Goal: Information Seeking & Learning: Learn about a topic

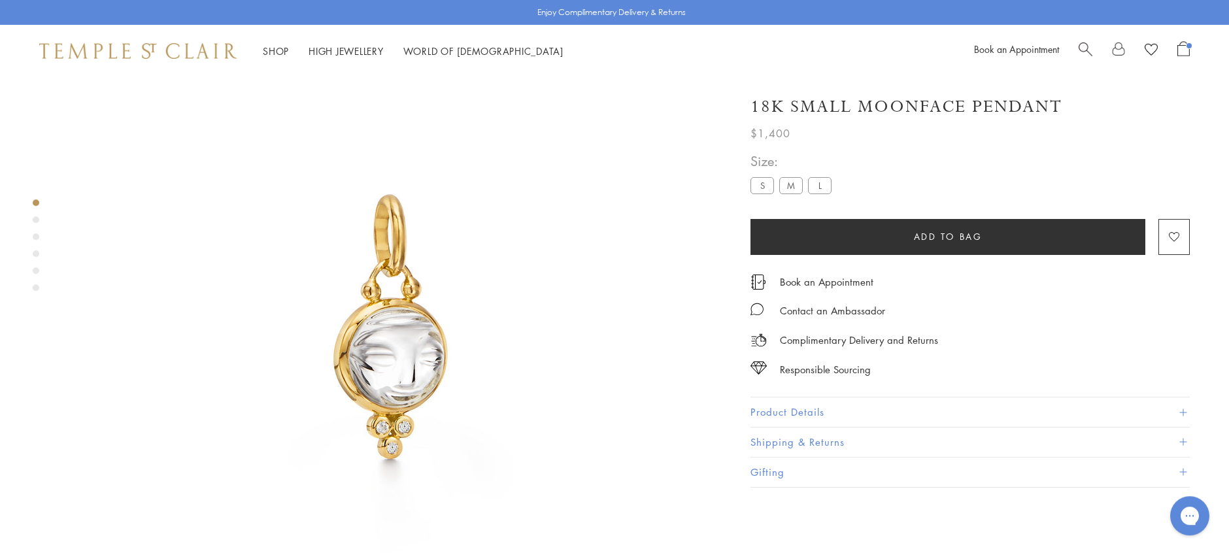
scroll to position [77, 0]
click at [792, 182] on label "M" at bounding box center [791, 185] width 24 height 16
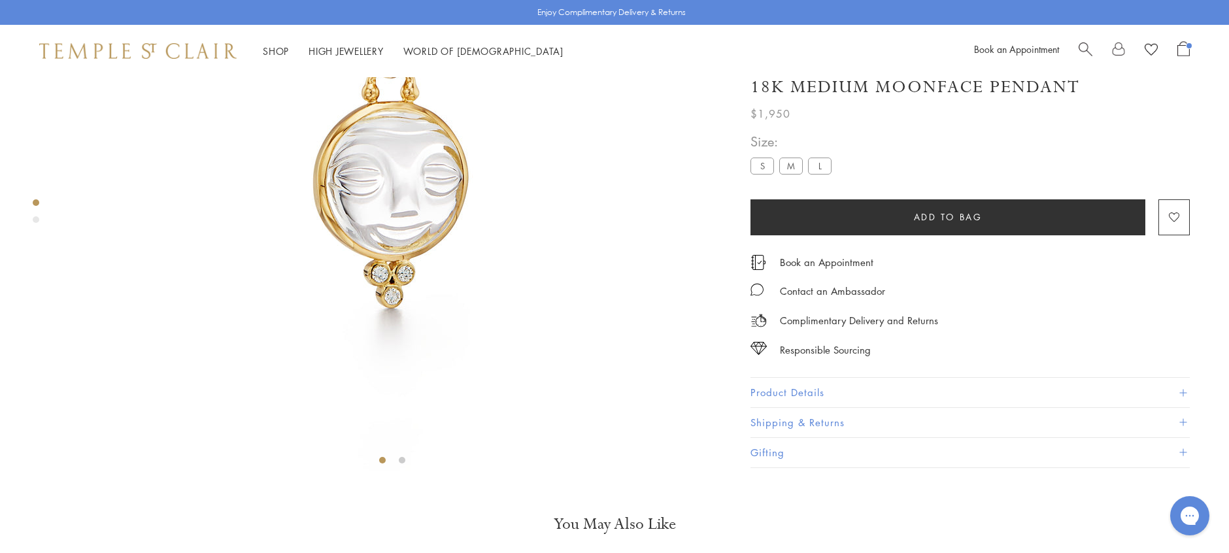
scroll to position [262, 0]
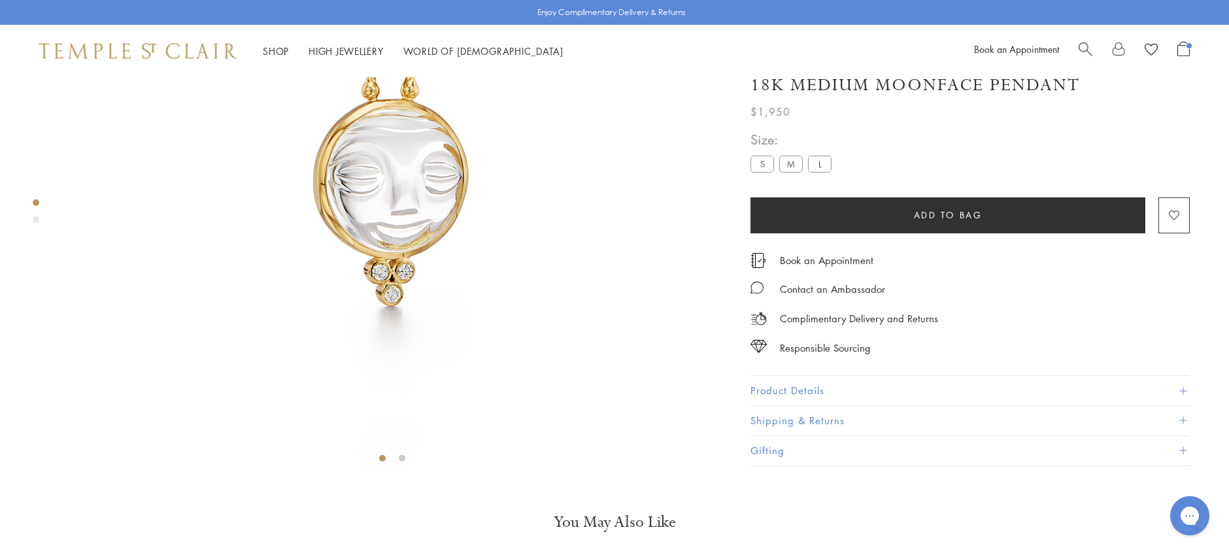
click at [878, 405] on button "Product Details" at bounding box center [969, 390] width 439 height 29
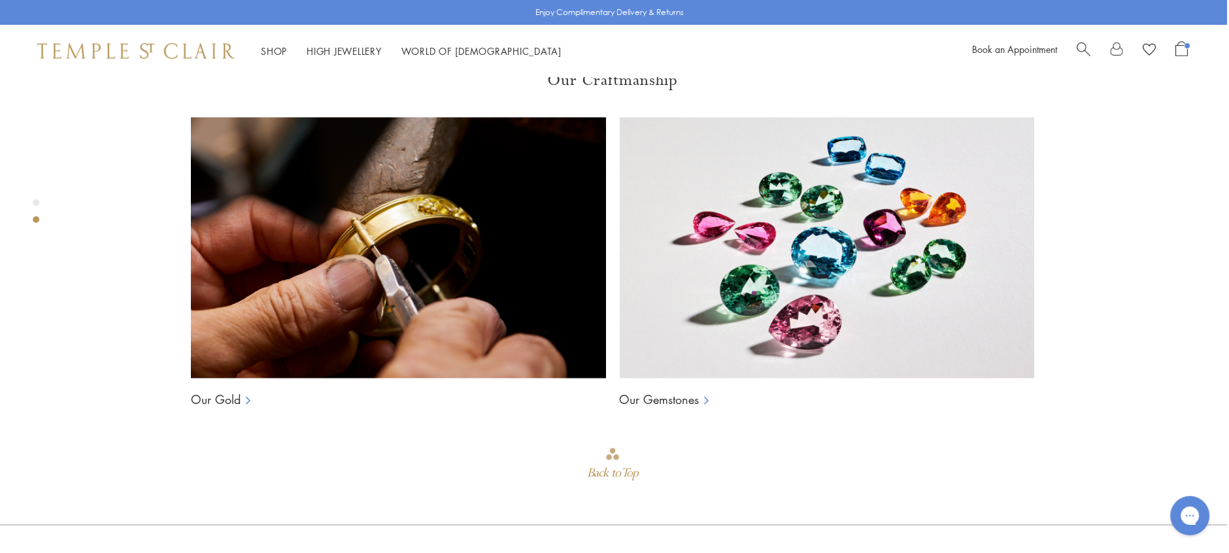
scroll to position [1066, 2]
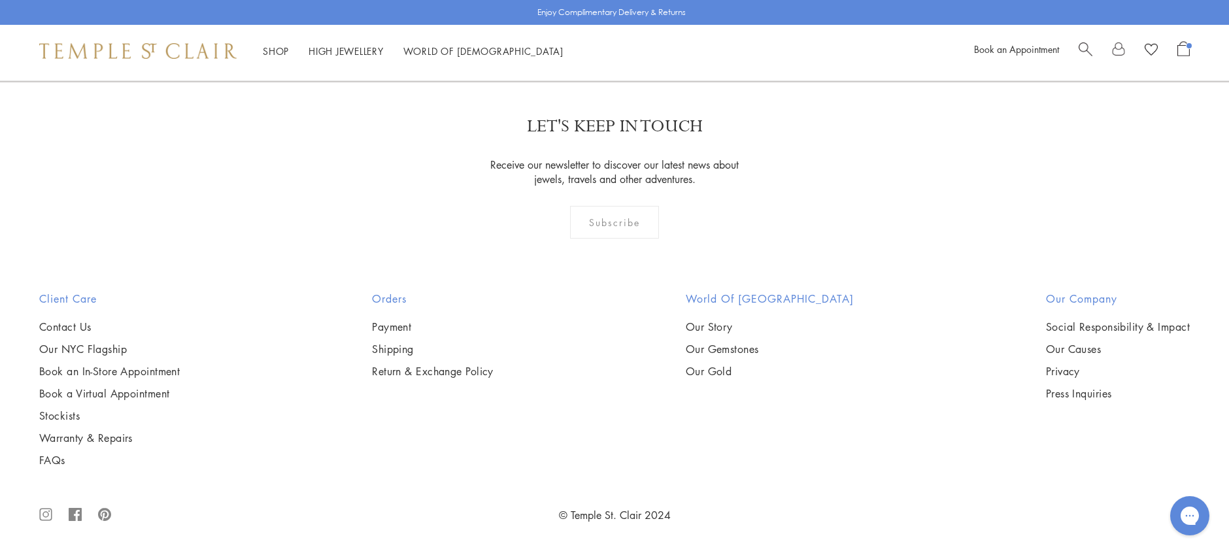
scroll to position [2022, 0]
click at [337, 50] on link "High Jewellery High Jewellery" at bounding box center [345, 50] width 75 height 13
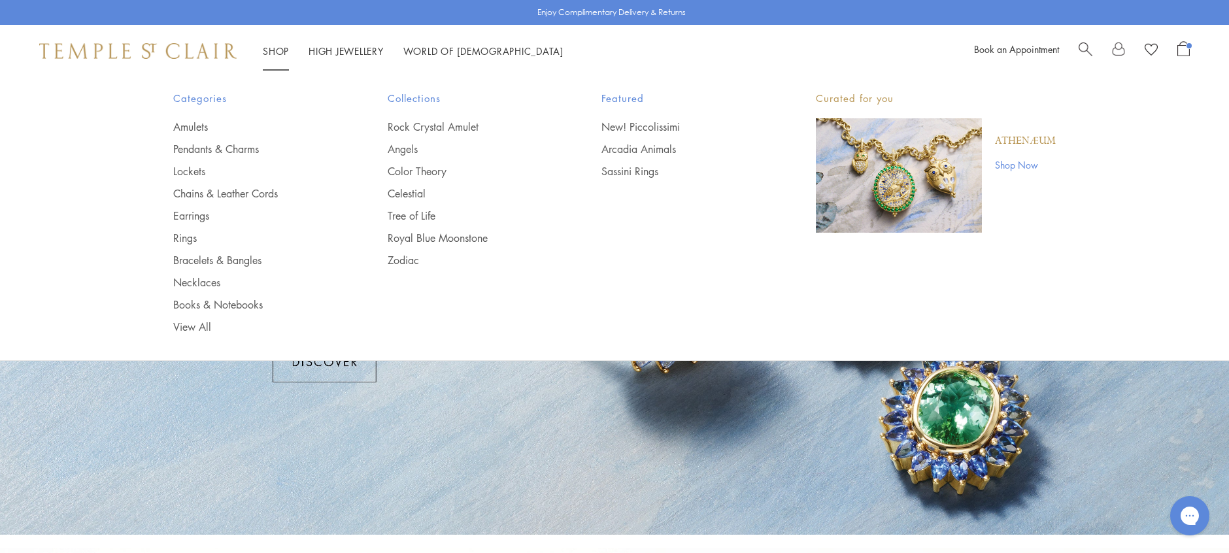
click at [288, 51] on link "Shop Shop" at bounding box center [276, 50] width 26 height 13
click at [280, 51] on link "Shop Shop" at bounding box center [276, 50] width 26 height 13
click at [205, 129] on link "Amulets" at bounding box center [254, 127] width 162 height 14
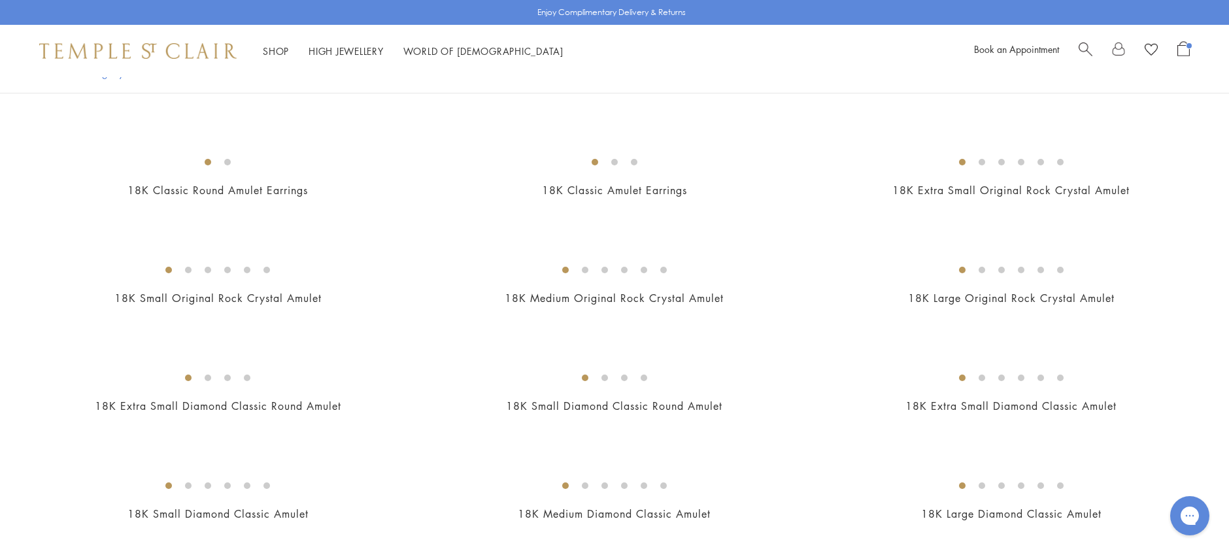
scroll to position [634, 0]
click at [0, 0] on img at bounding box center [0, 0] width 0 height 0
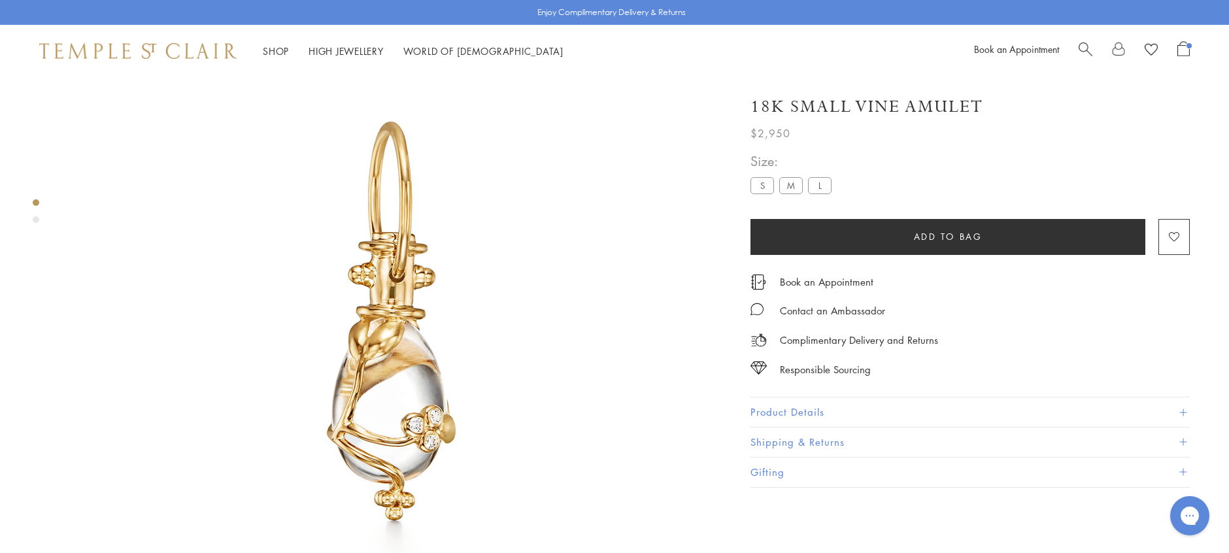
scroll to position [77, 0]
click at [816, 414] on button "Product Details" at bounding box center [969, 411] width 439 height 29
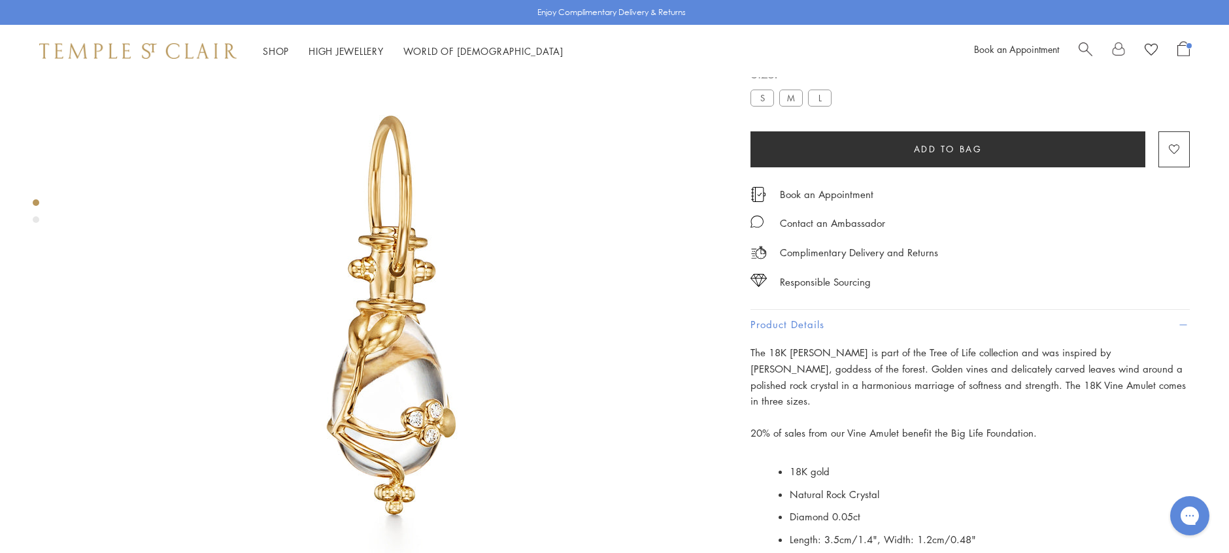
scroll to position [102, 0]
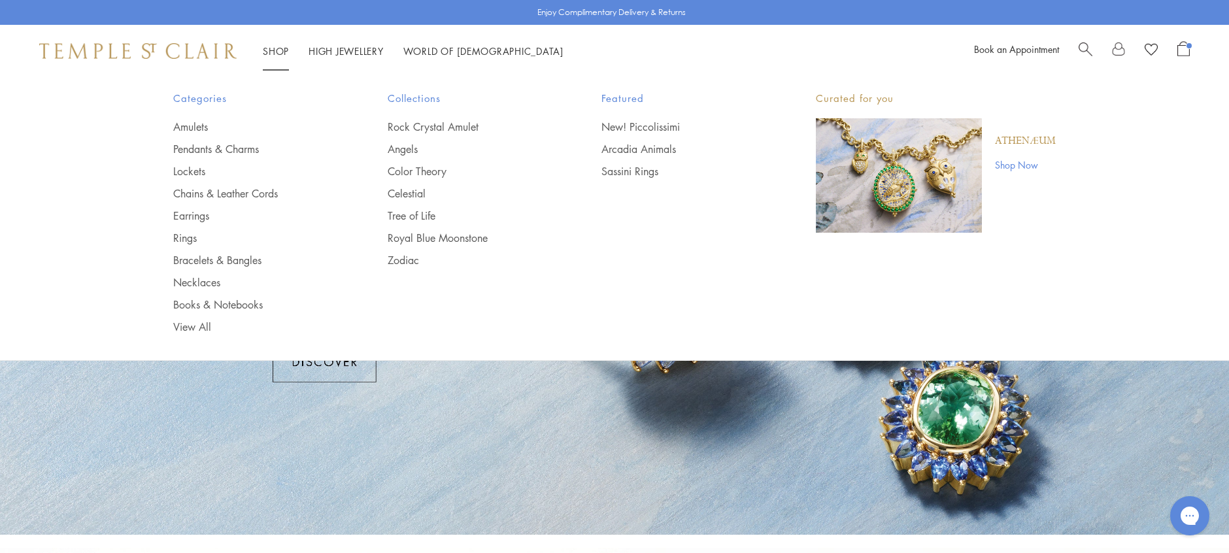
click at [271, 48] on link "Shop Shop" at bounding box center [276, 50] width 26 height 13
click at [195, 127] on link "Amulets" at bounding box center [254, 127] width 162 height 14
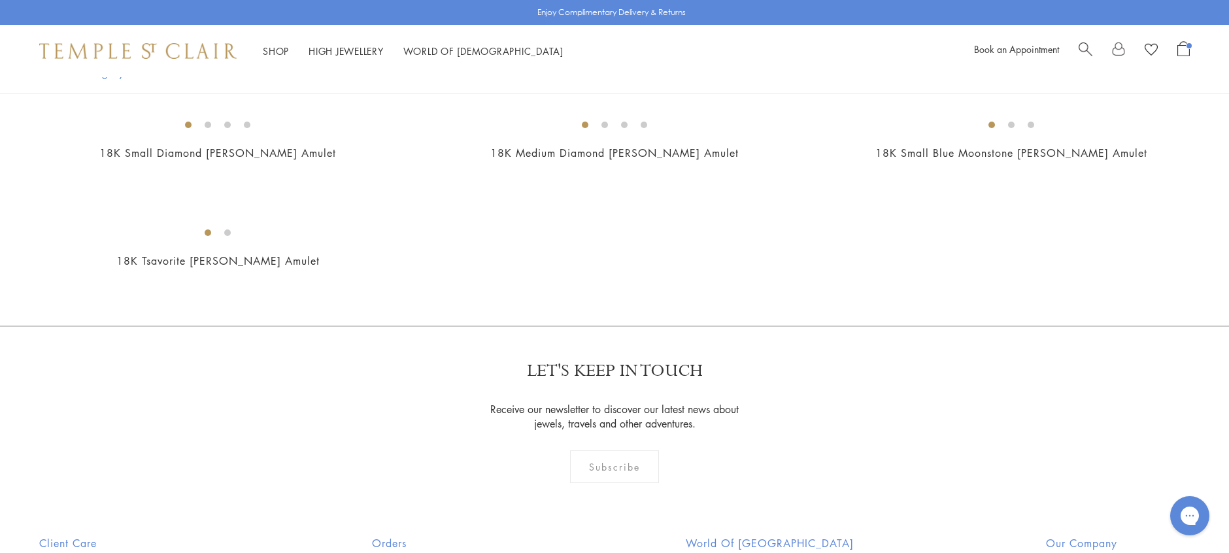
scroll to position [2499, 0]
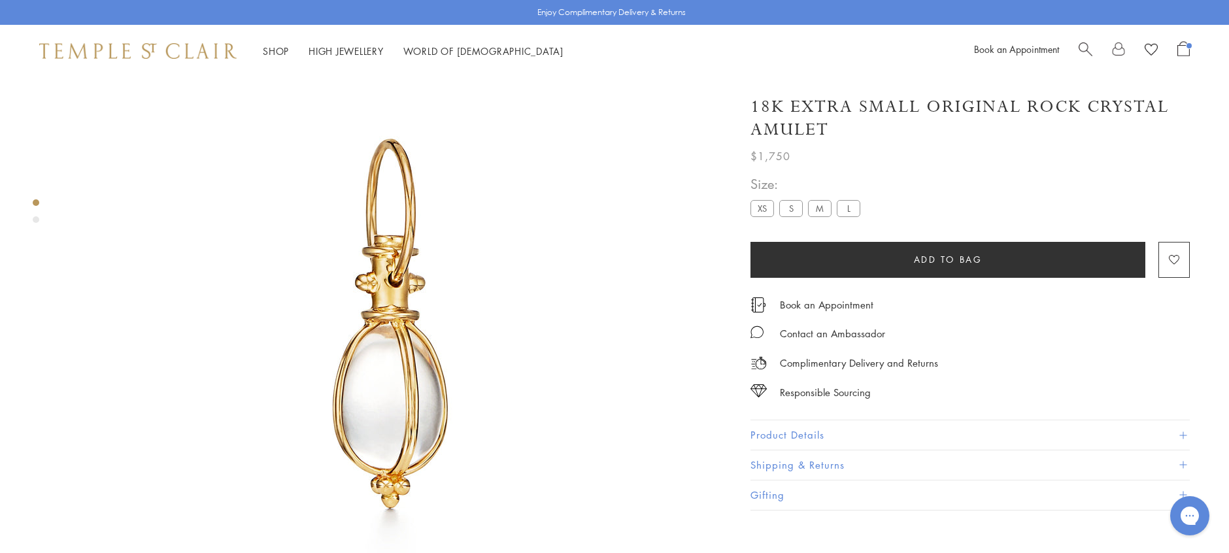
click at [824, 437] on button "Product Details" at bounding box center [969, 434] width 439 height 29
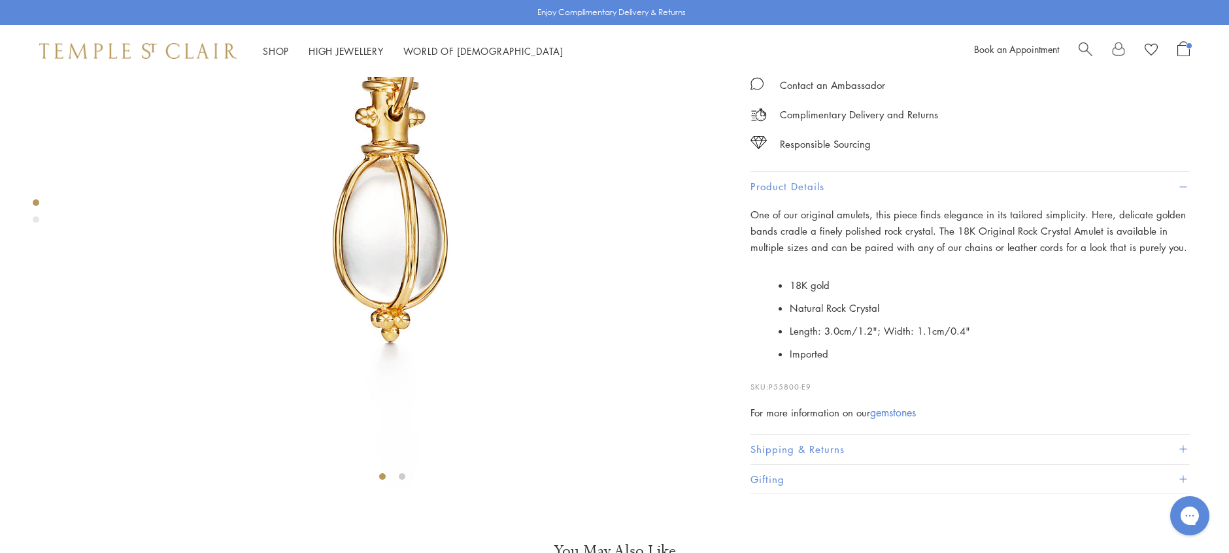
scroll to position [244, 0]
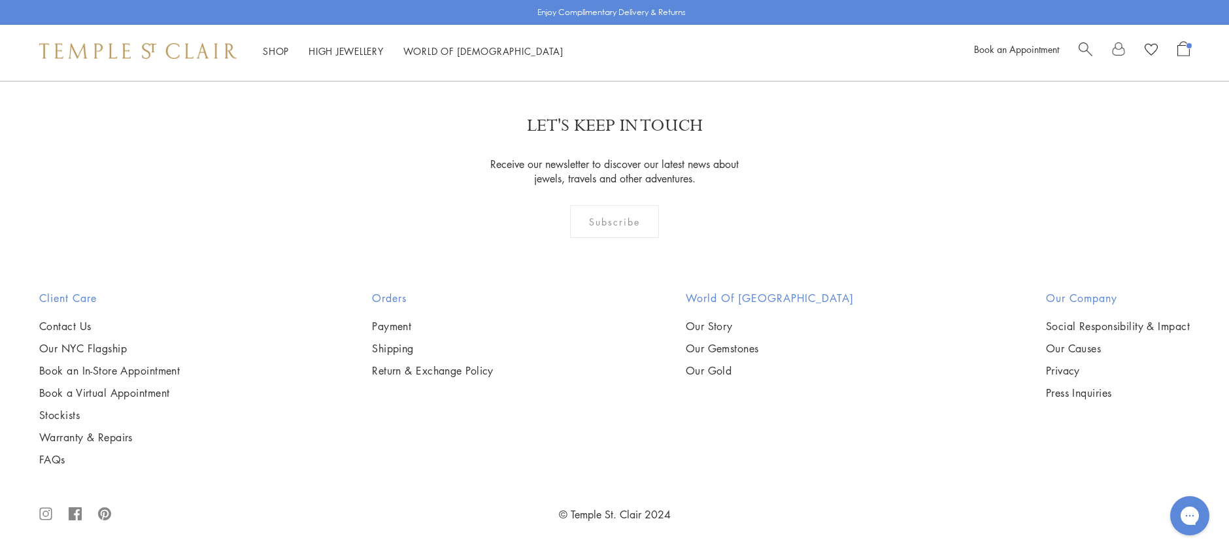
scroll to position [10601, 0]
